Goal: Transaction & Acquisition: Subscribe to service/newsletter

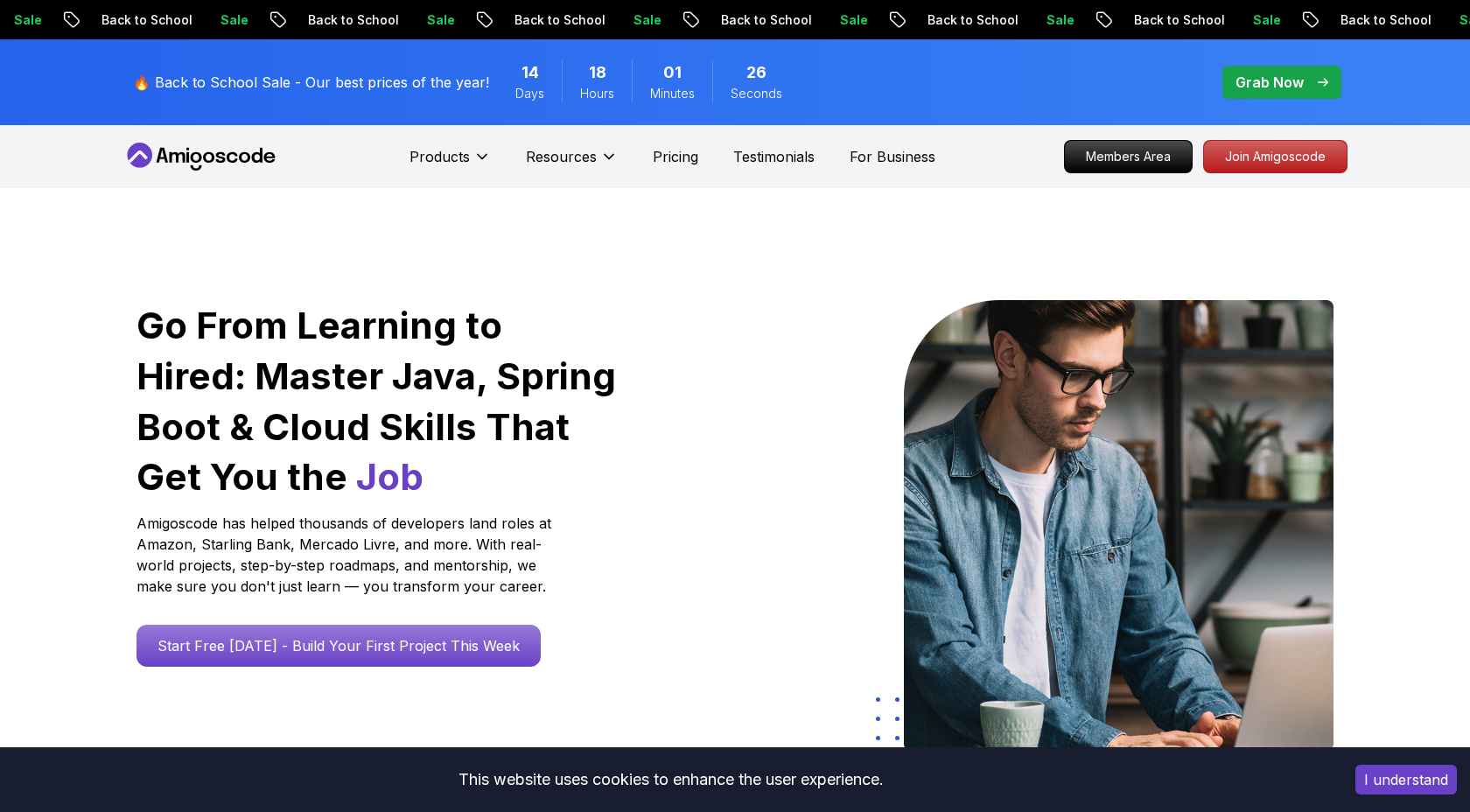
click at [1281, 87] on p "Grab Now" at bounding box center [1269, 82] width 68 height 21
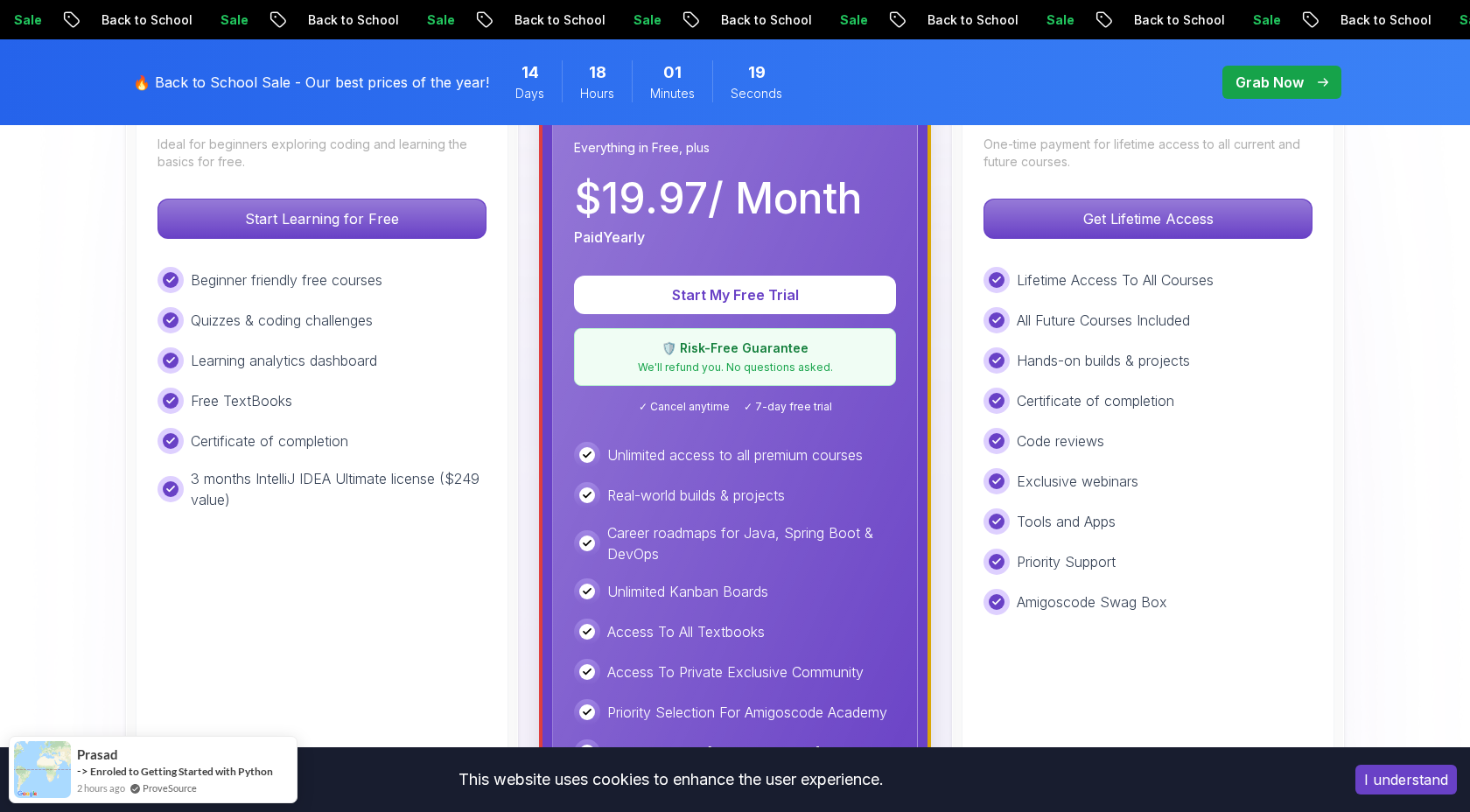
scroll to position [580, 0]
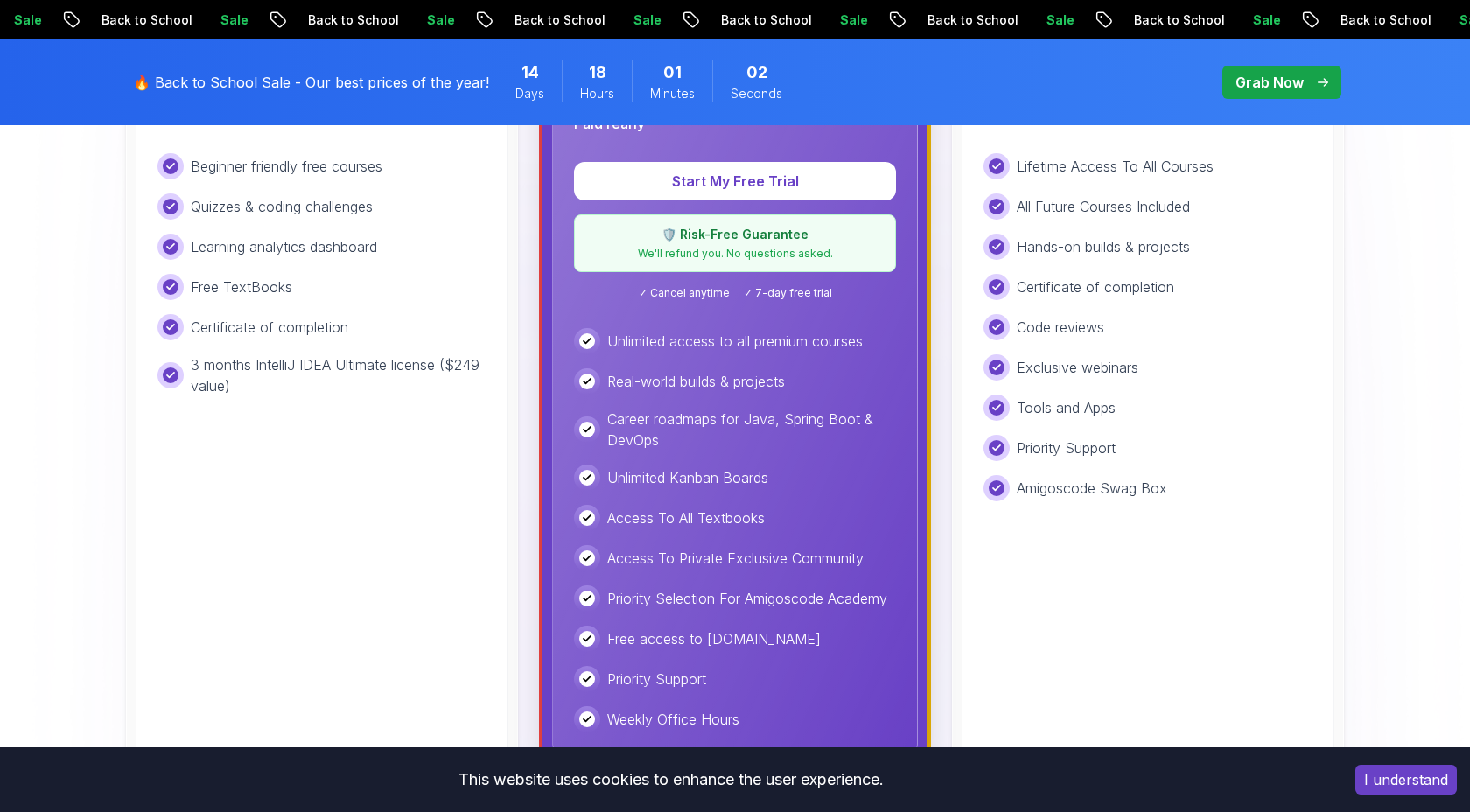
scroll to position [529, 0]
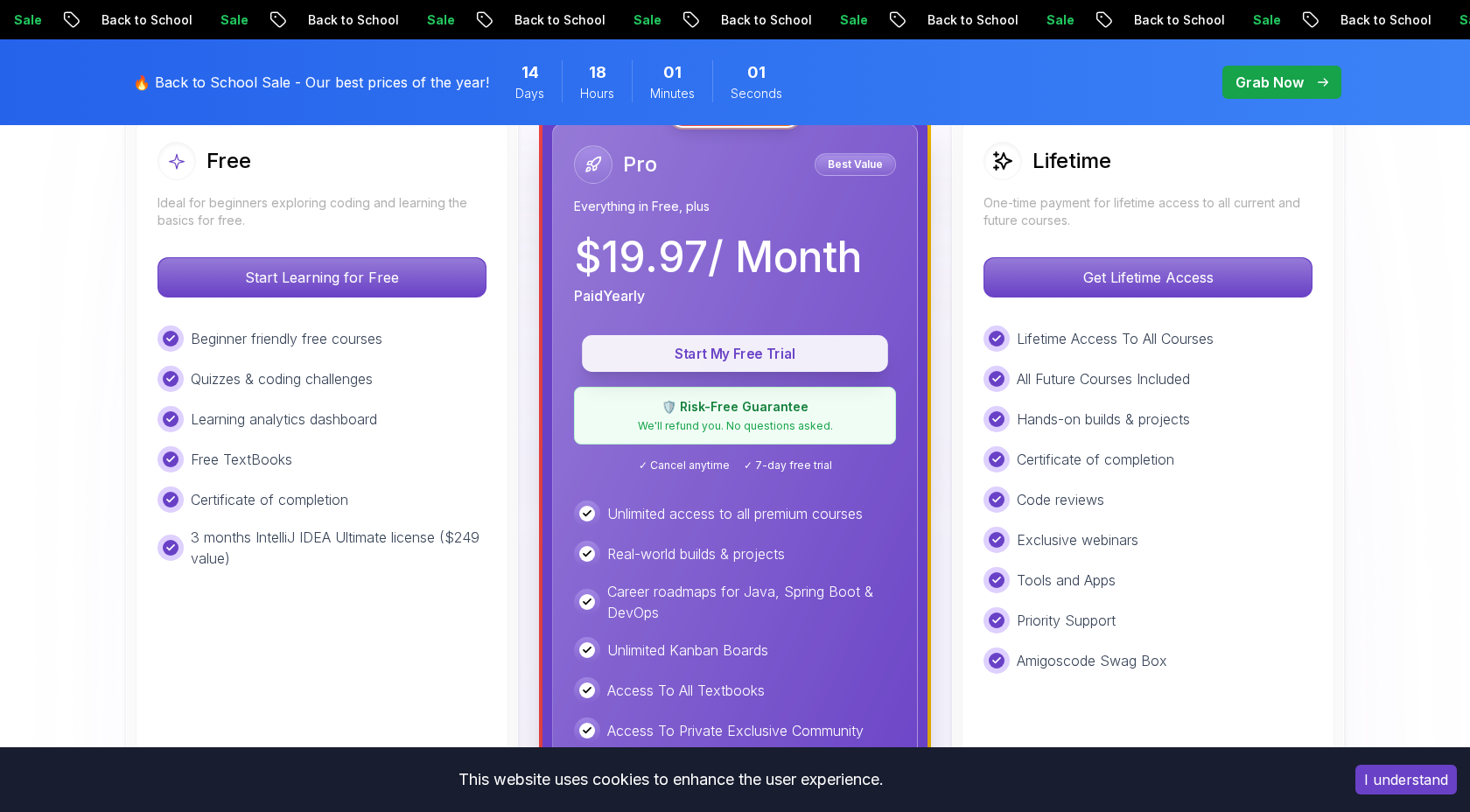
click at [787, 348] on p "Start My Free Trial" at bounding box center [735, 354] width 266 height 20
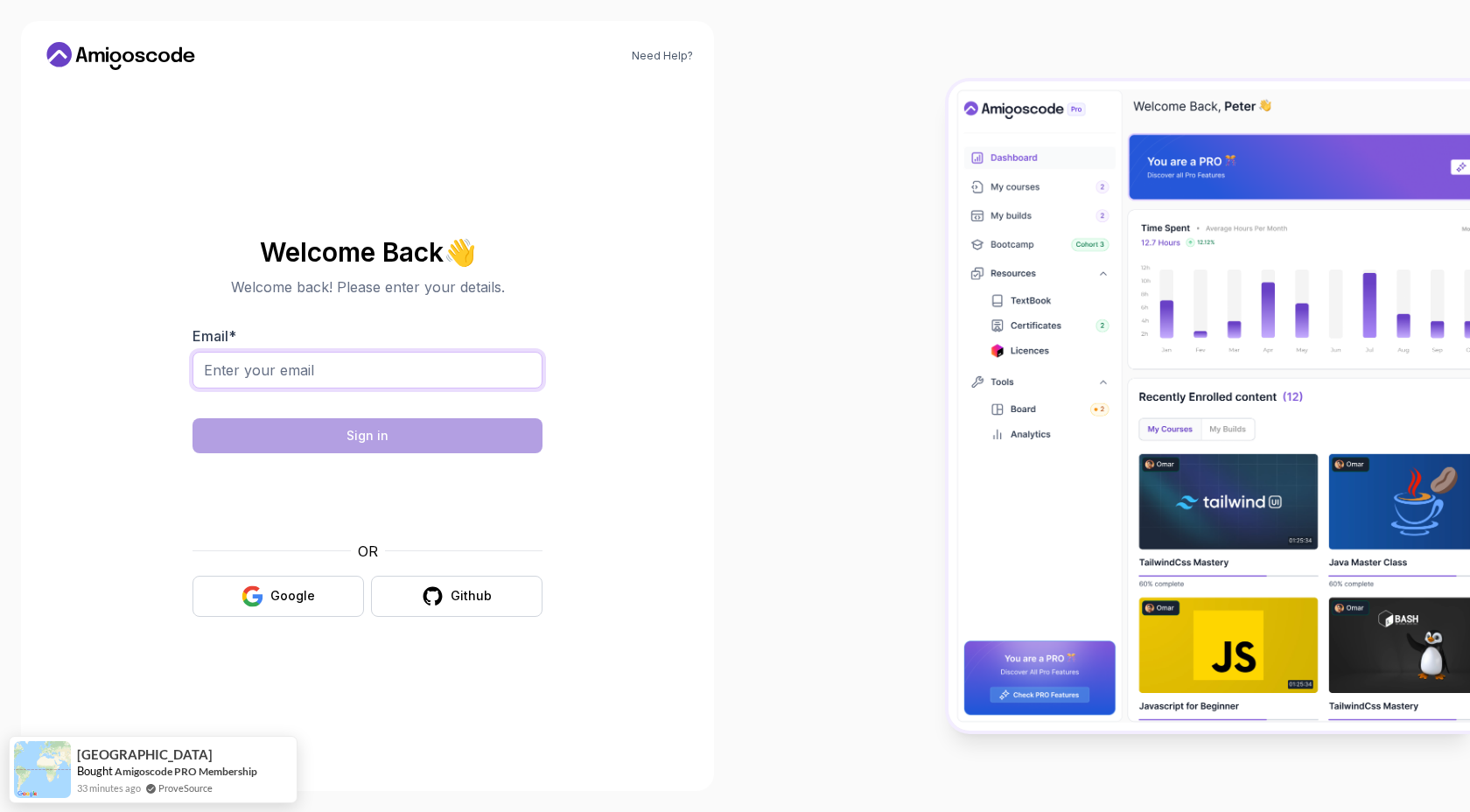
click at [434, 368] on input "Email *" at bounding box center [367, 370] width 350 height 37
click at [303, 603] on div "Google" at bounding box center [293, 595] width 44 height 17
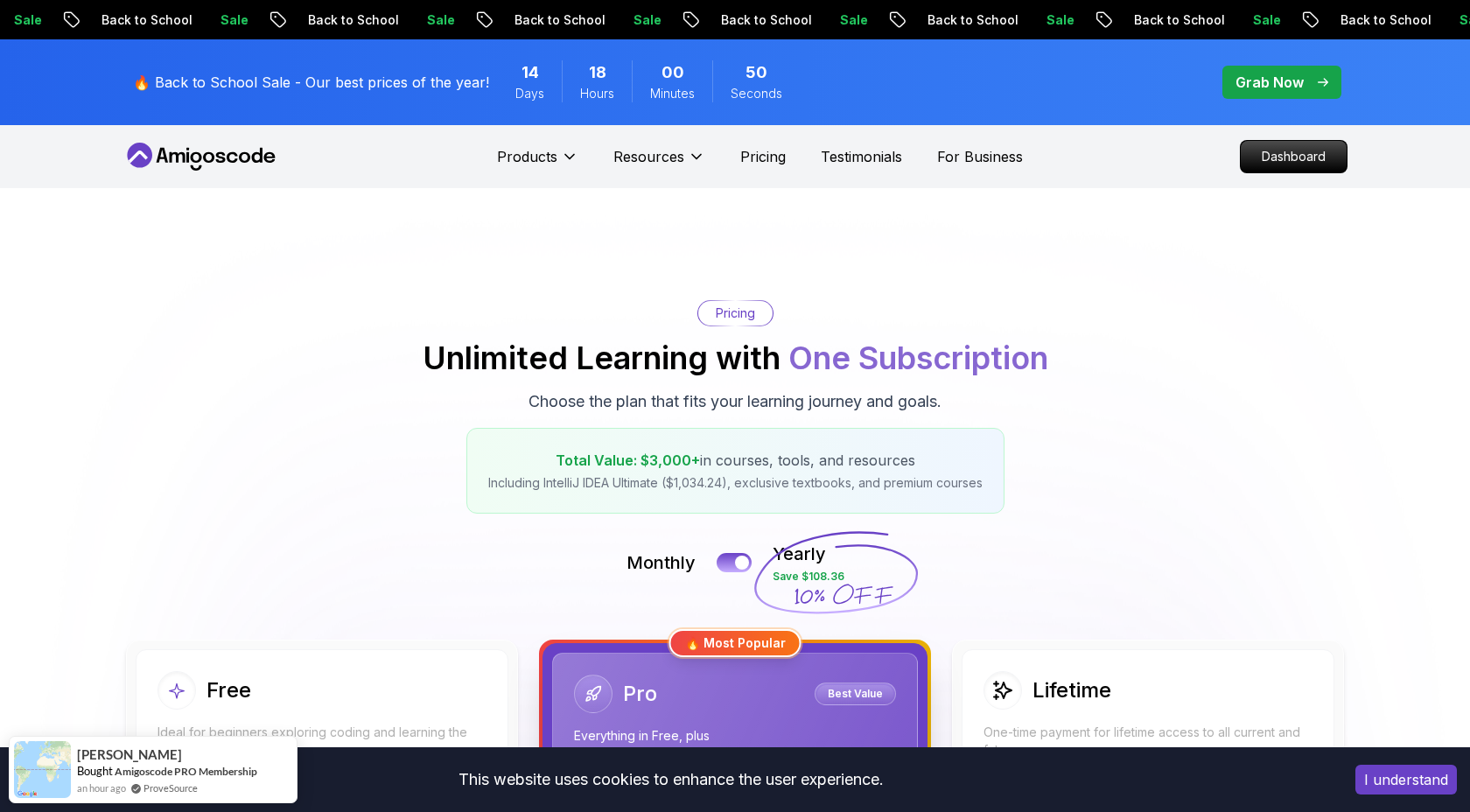
click at [1303, 81] on div "Grab Now" at bounding box center [1281, 82] width 92 height 21
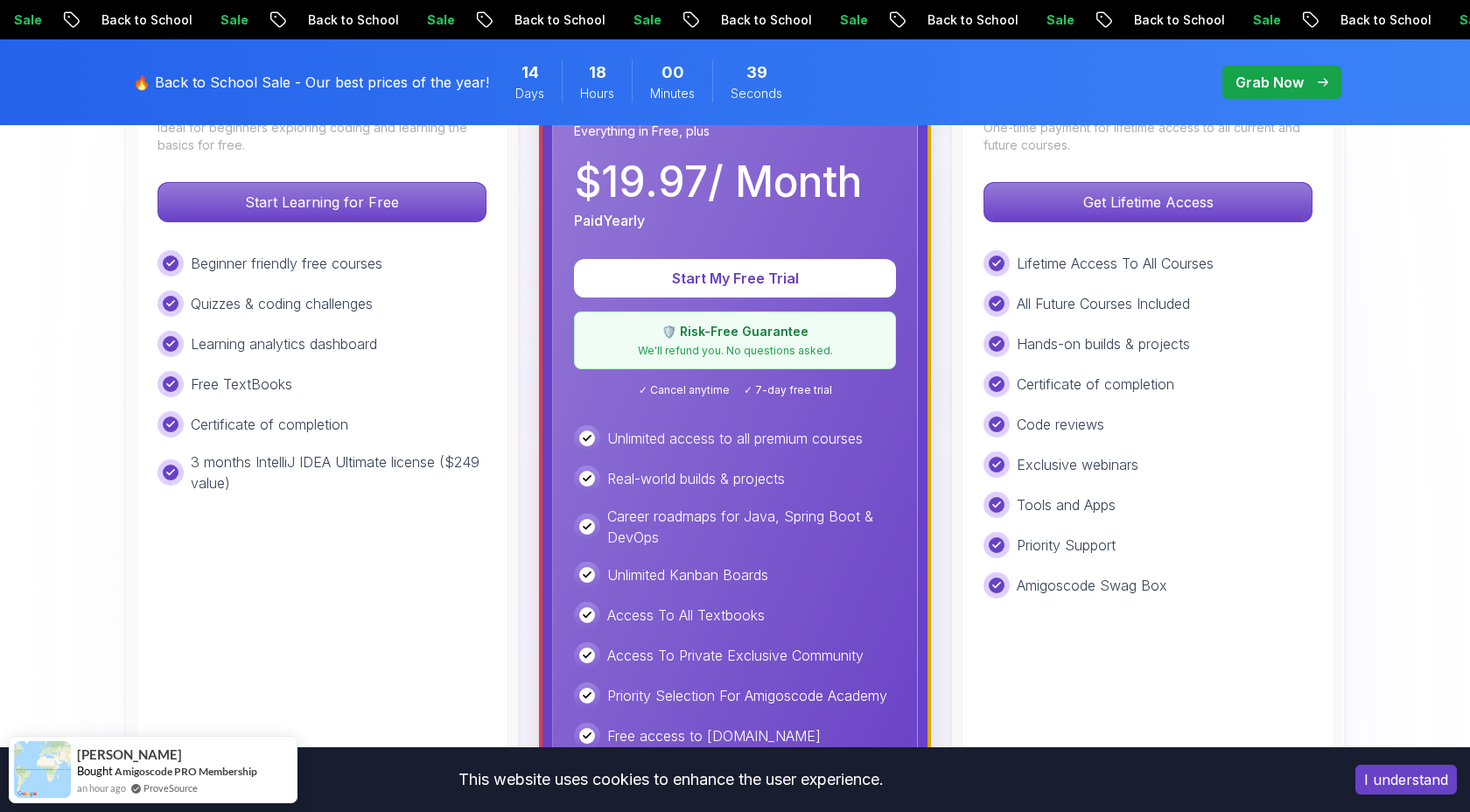
scroll to position [589, 0]
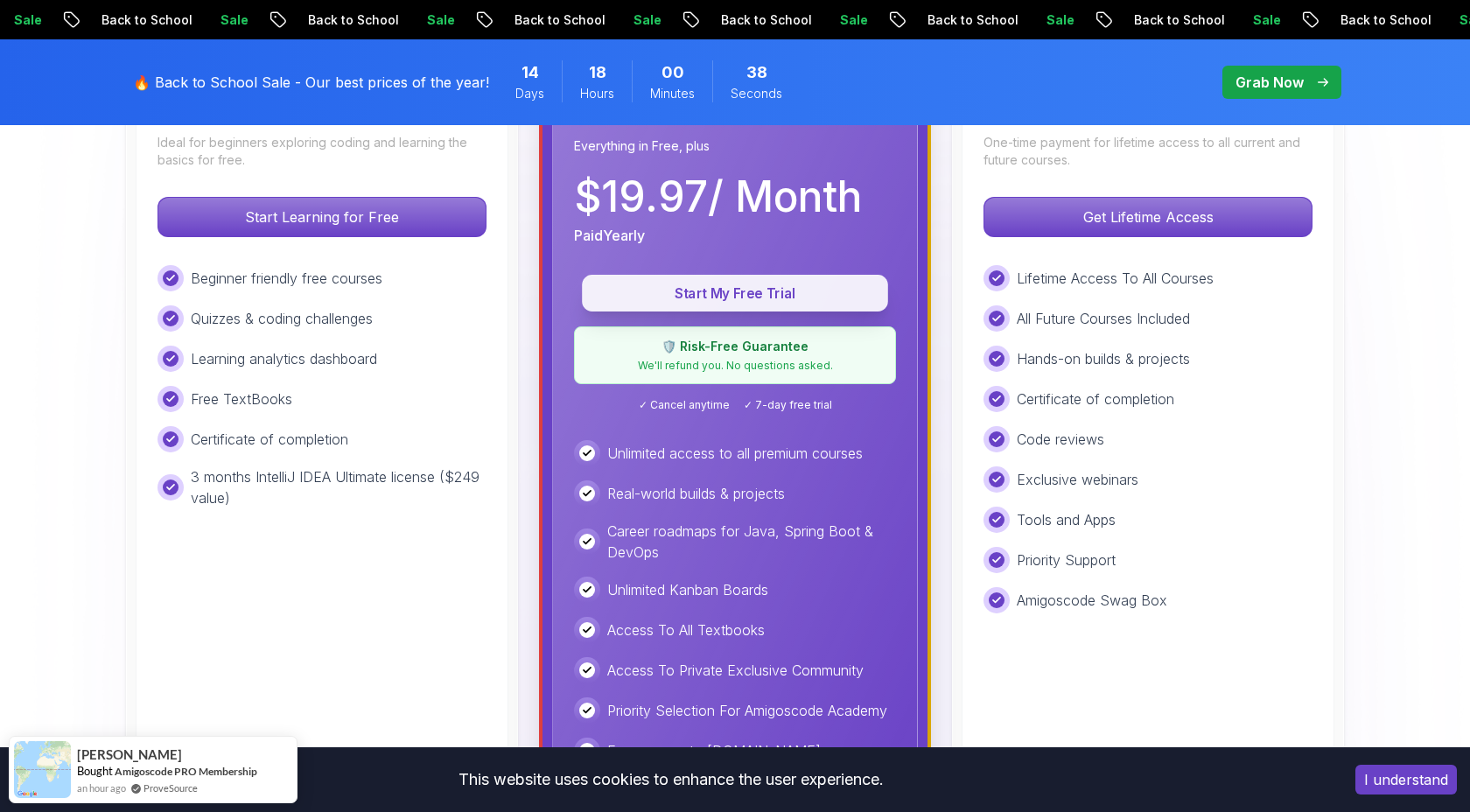
click at [774, 305] on button "Start My Free Trial" at bounding box center [735, 293] width 306 height 37
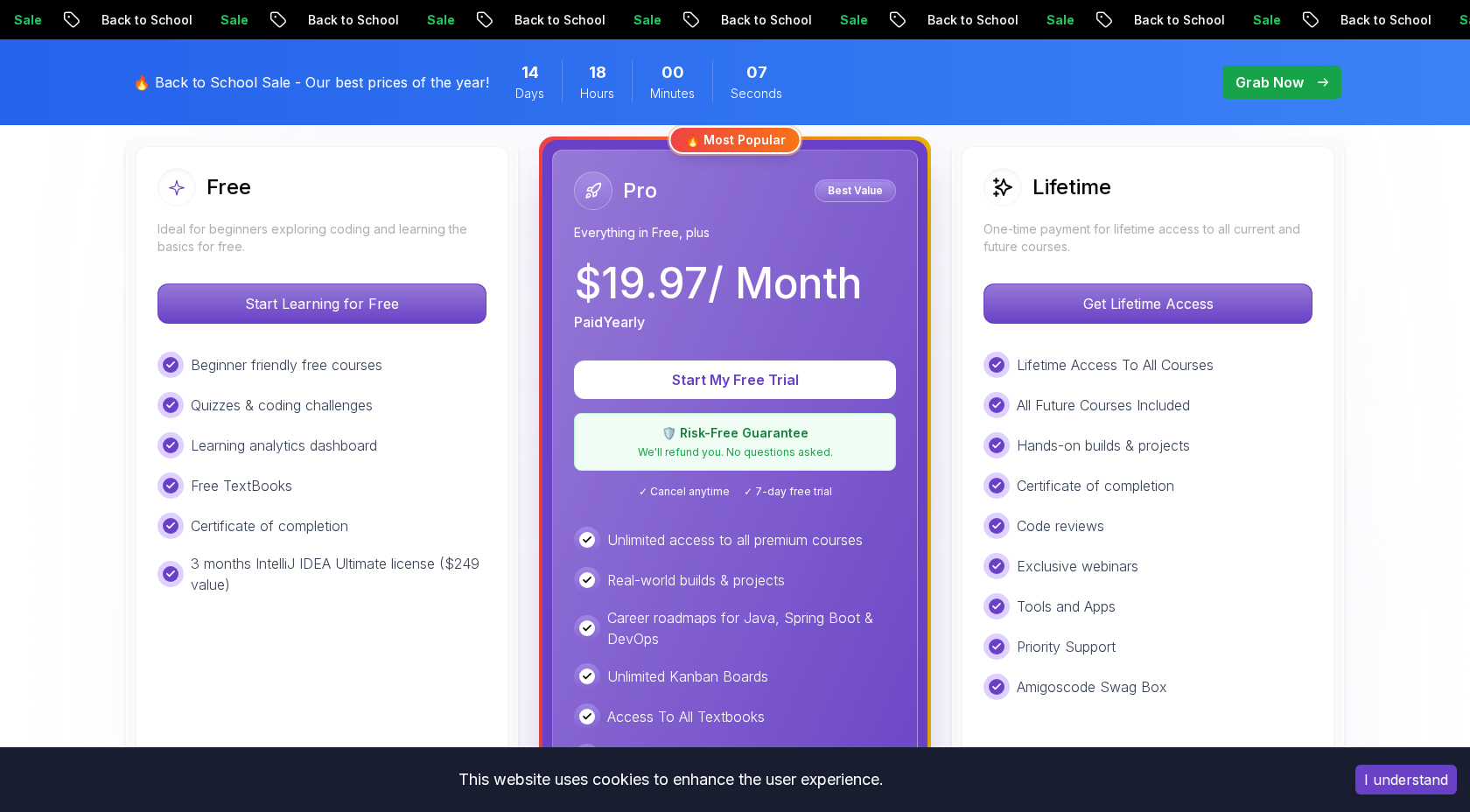
scroll to position [506, 0]
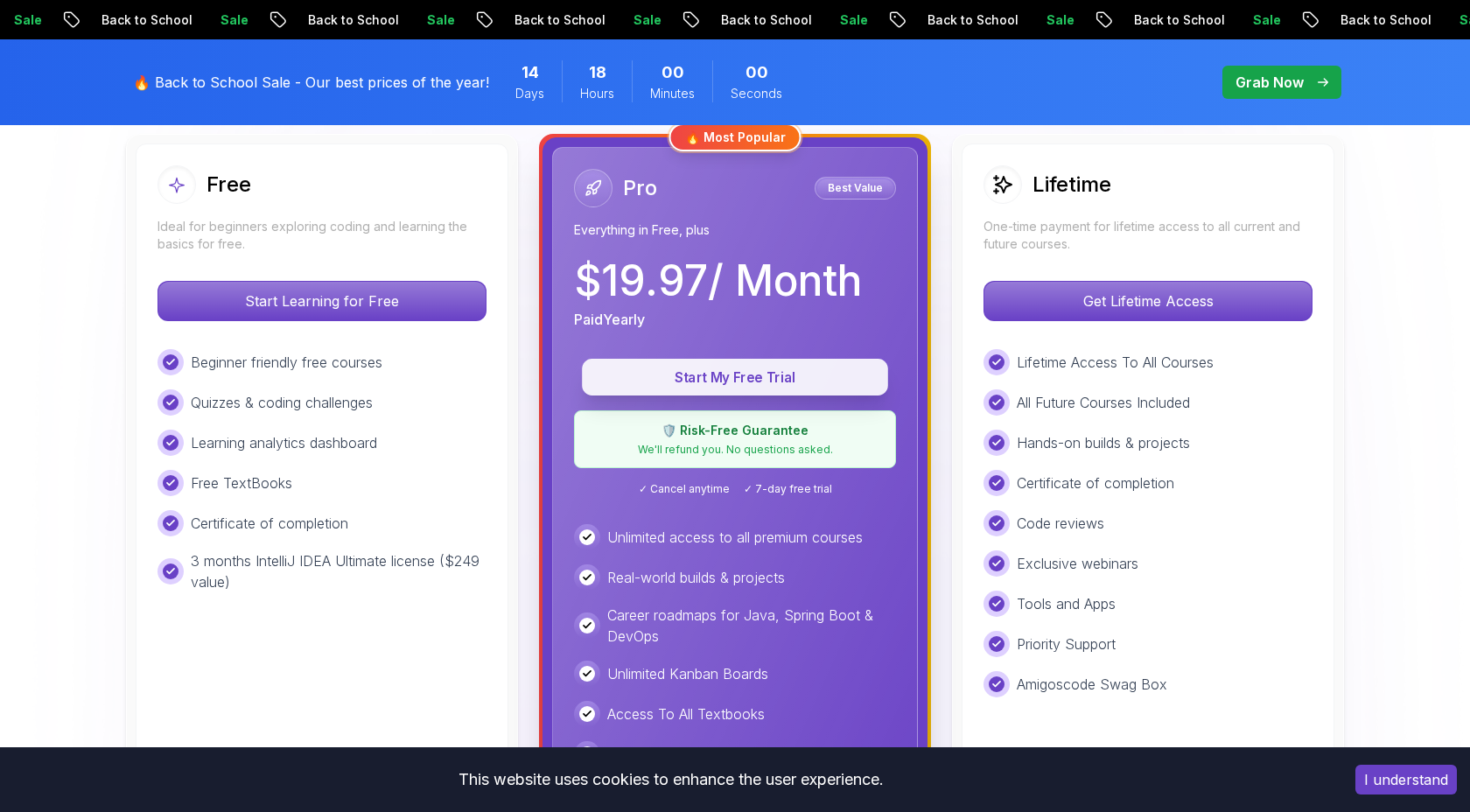
click at [732, 378] on p "Start My Free Trial" at bounding box center [735, 377] width 266 height 20
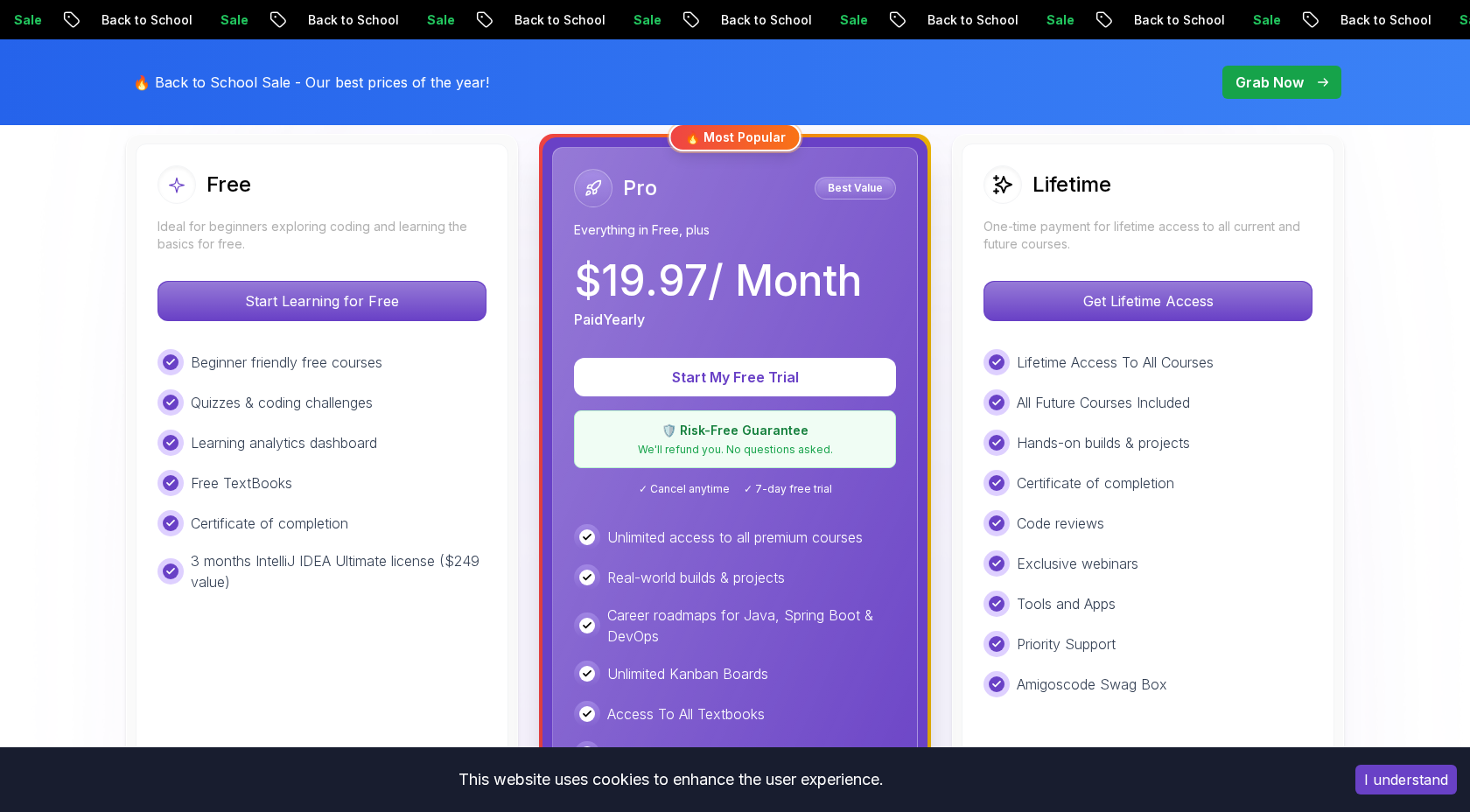
scroll to position [506, 0]
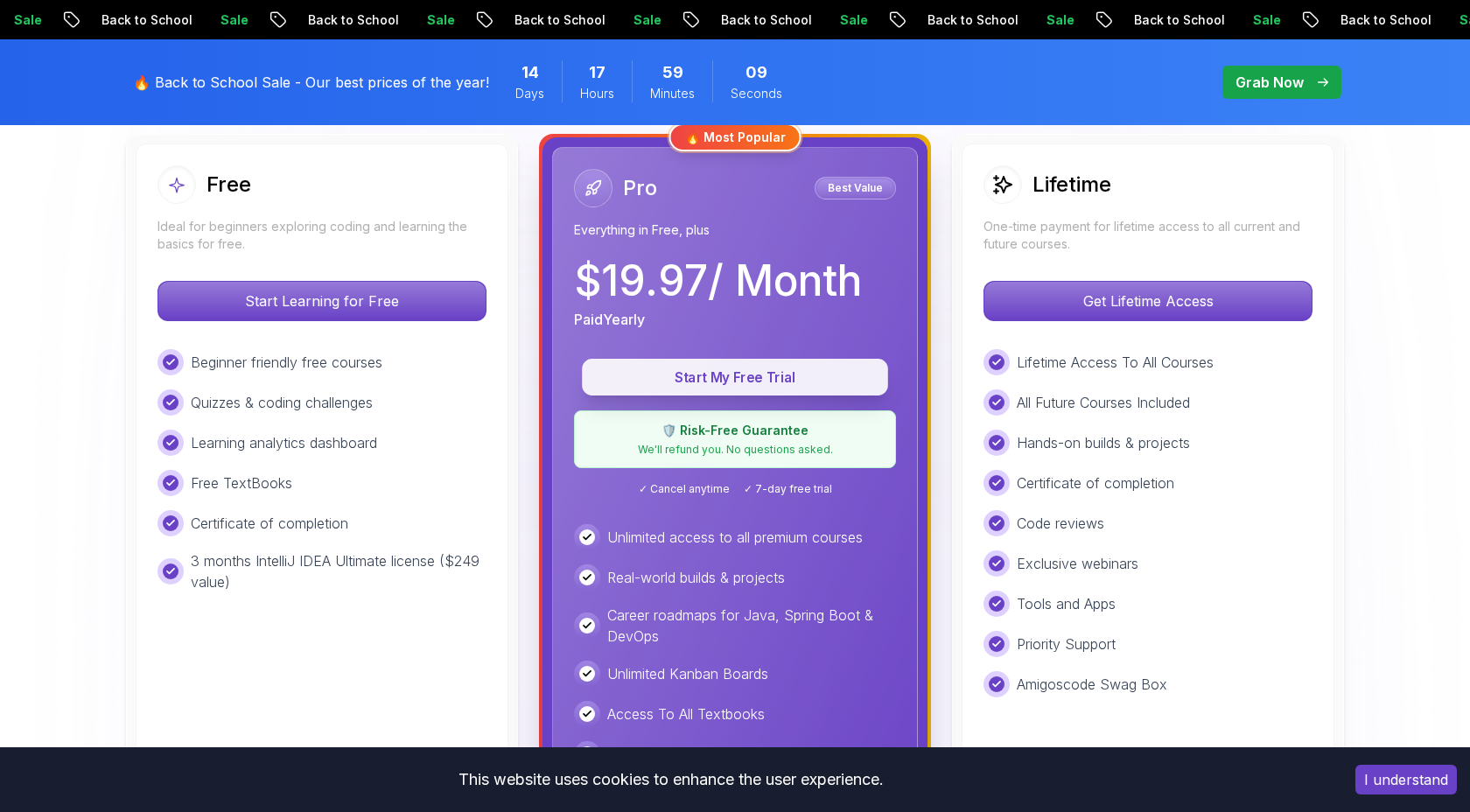
click at [778, 376] on p "Start My Free Trial" at bounding box center [735, 377] width 266 height 20
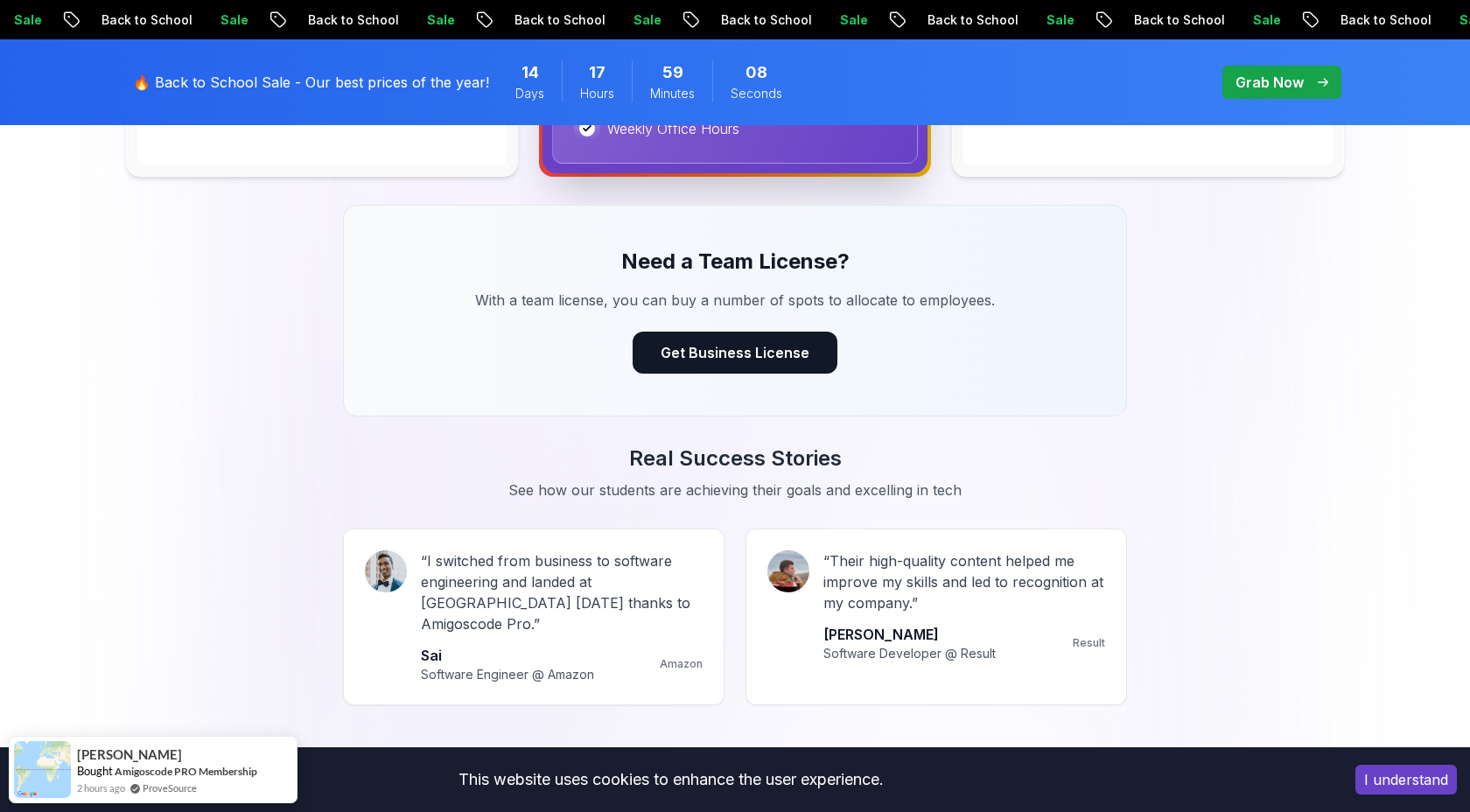
scroll to position [1296, 0]
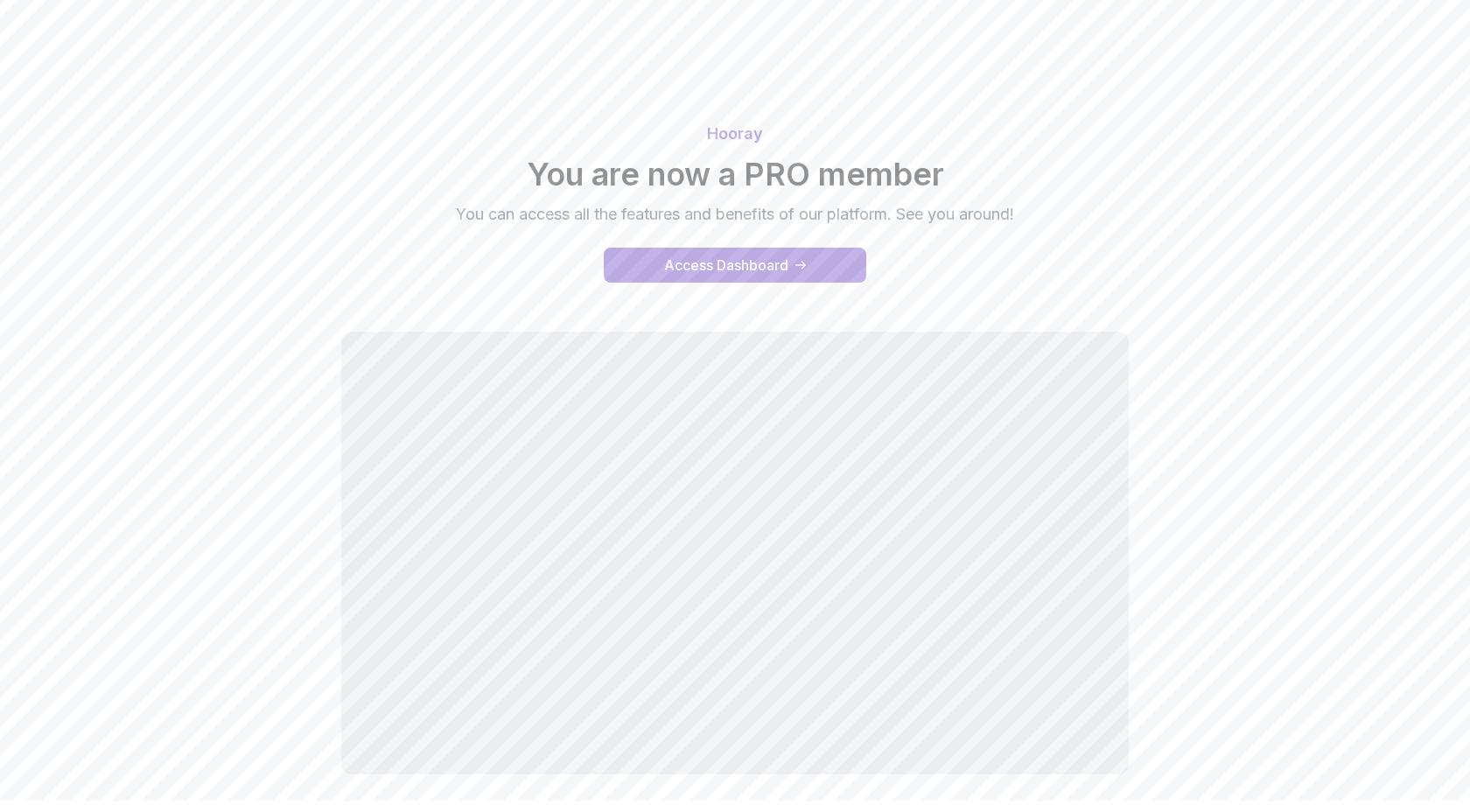
scroll to position [16, 0]
click at [706, 264] on div "Access Dashboard" at bounding box center [725, 260] width 124 height 21
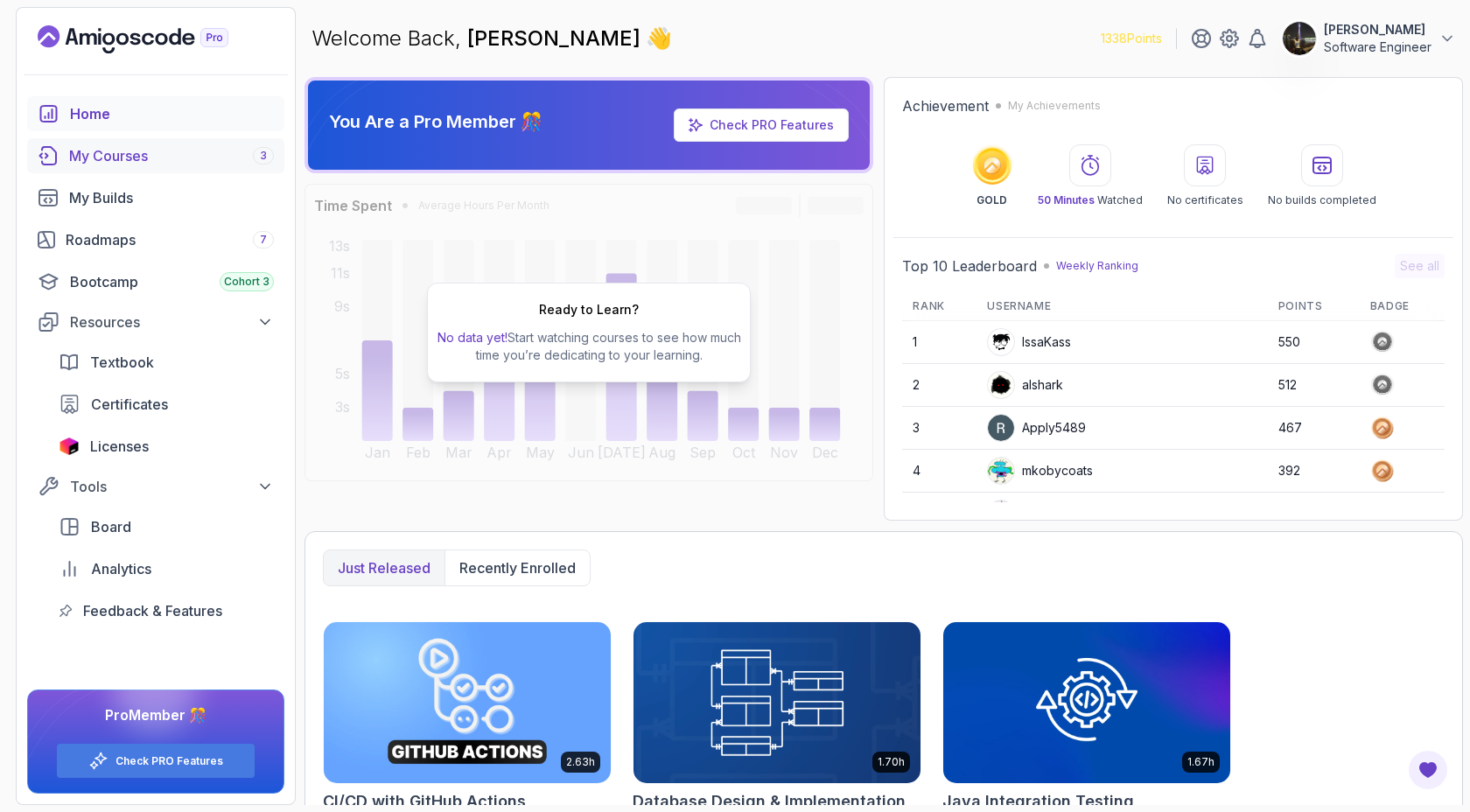
click at [157, 157] on div "My Courses 3" at bounding box center [171, 156] width 205 height 21
